Goal: Task Accomplishment & Management: Complete application form

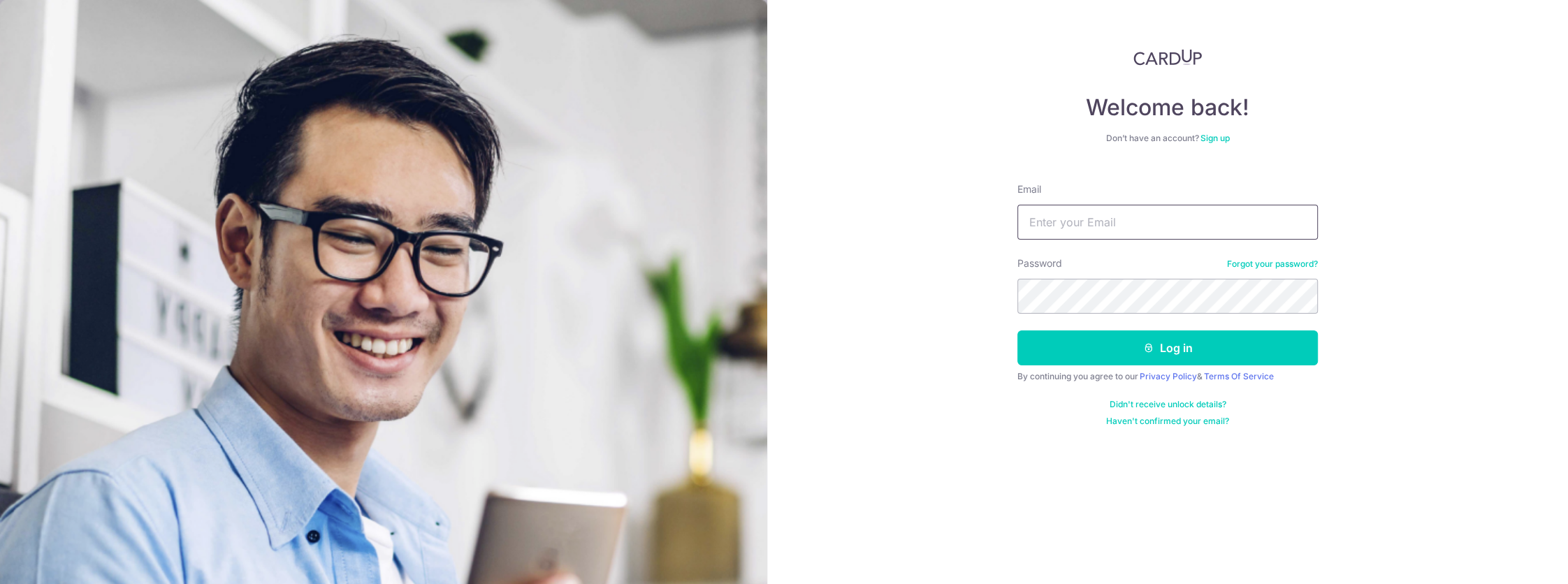
click at [1142, 217] on input "Email" at bounding box center [1168, 222] width 301 height 35
type input "[EMAIL_ADDRESS][DOMAIN_NAME]"
click at [1017, 330] on button "Log in" at bounding box center [1168, 347] width 301 height 35
